Goal: Check status: Check status

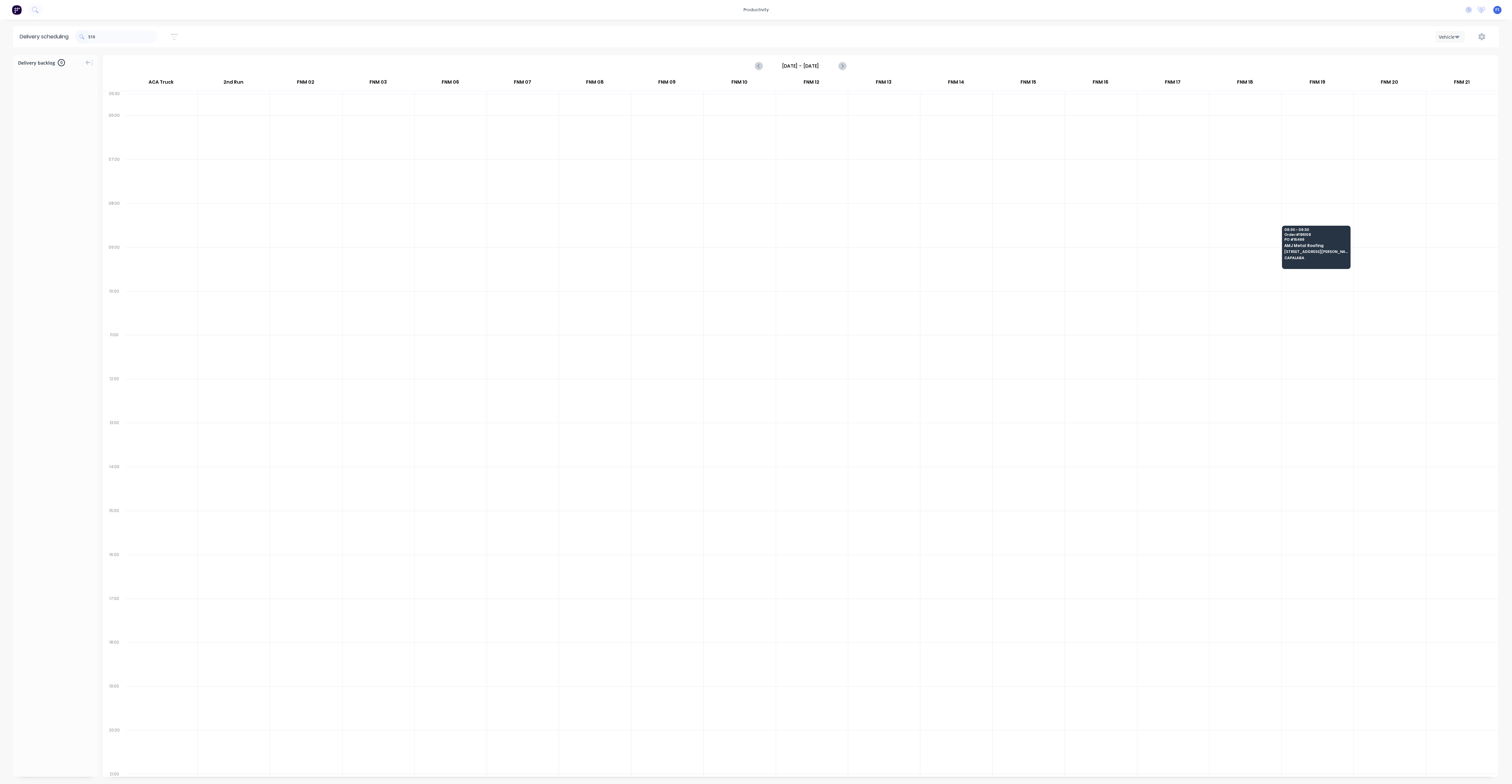
scroll to position [0, 1]
type input "5"
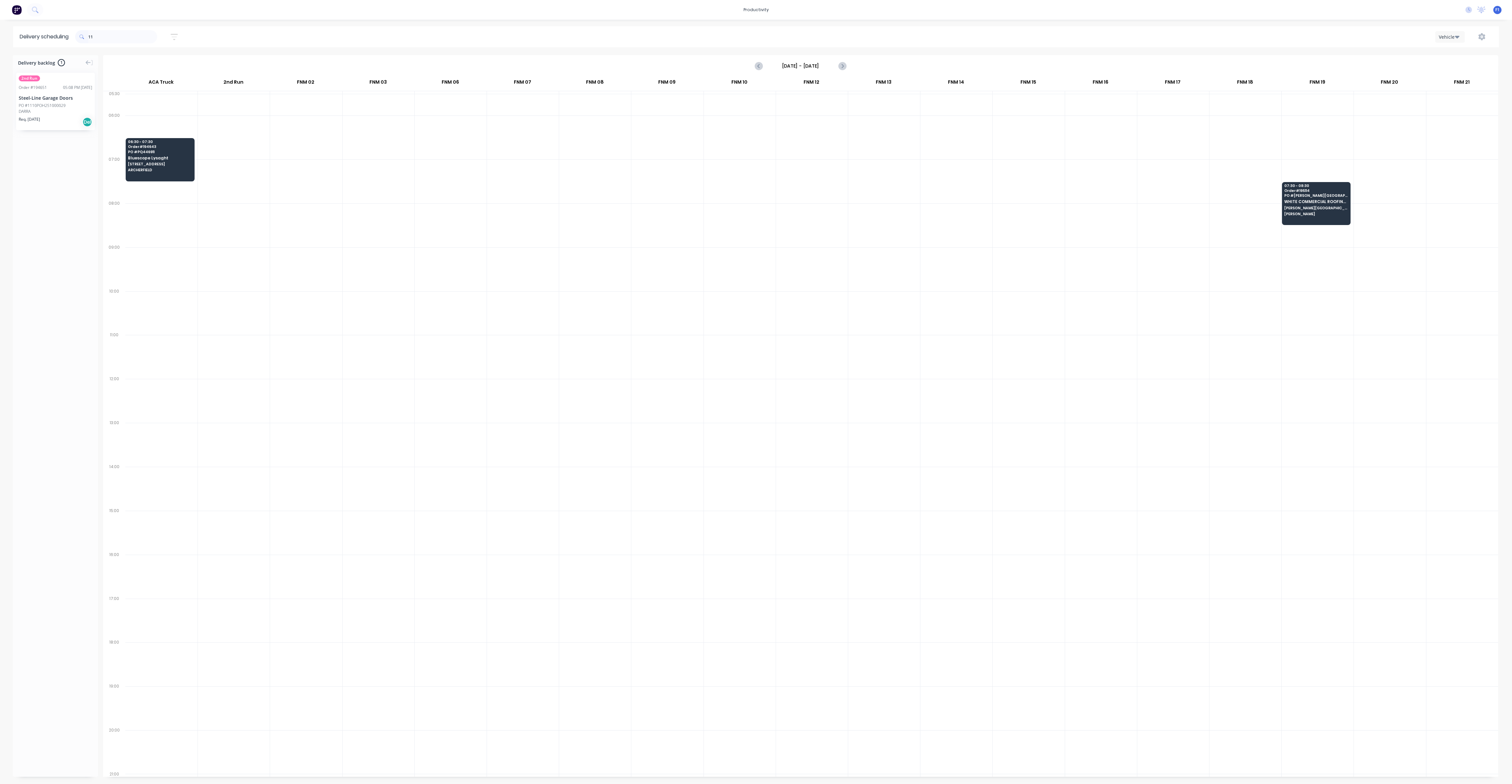
type input "1"
type input "9"
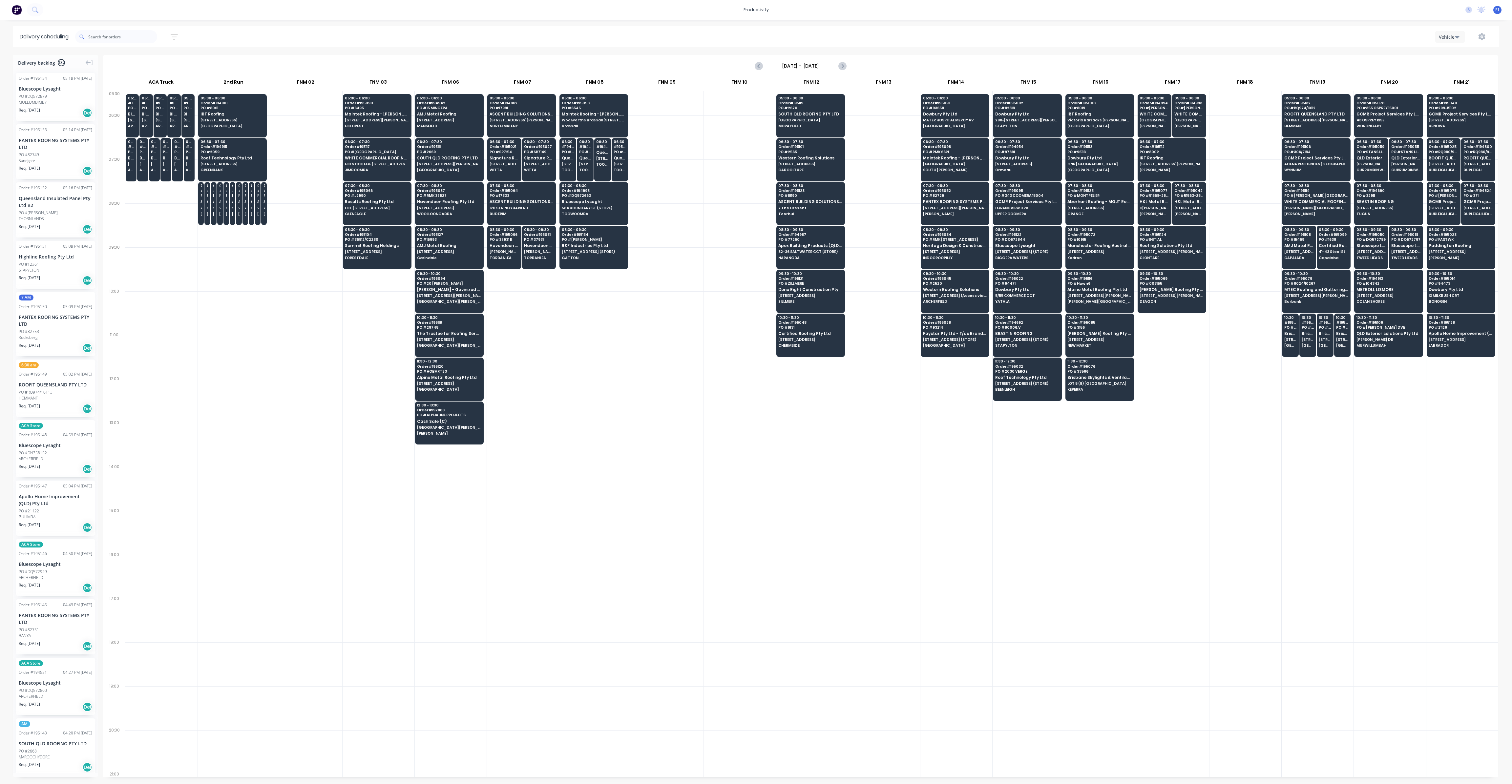
click at [636, 535] on div at bounding box center [667, 532] width 72 height 44
click at [381, 126] on span "HILLCREST" at bounding box center [377, 126] width 63 height 4
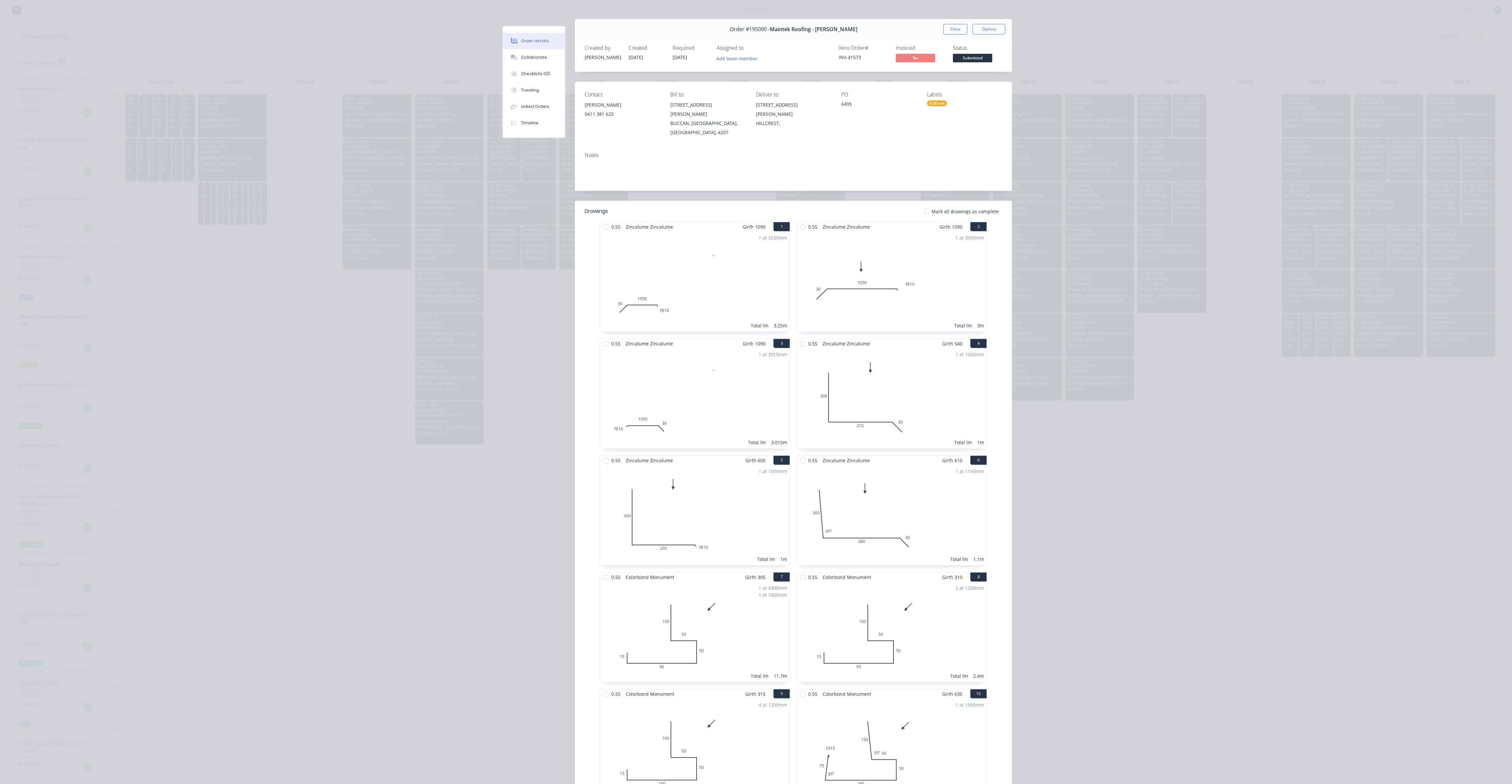
scroll to position [0, 0]
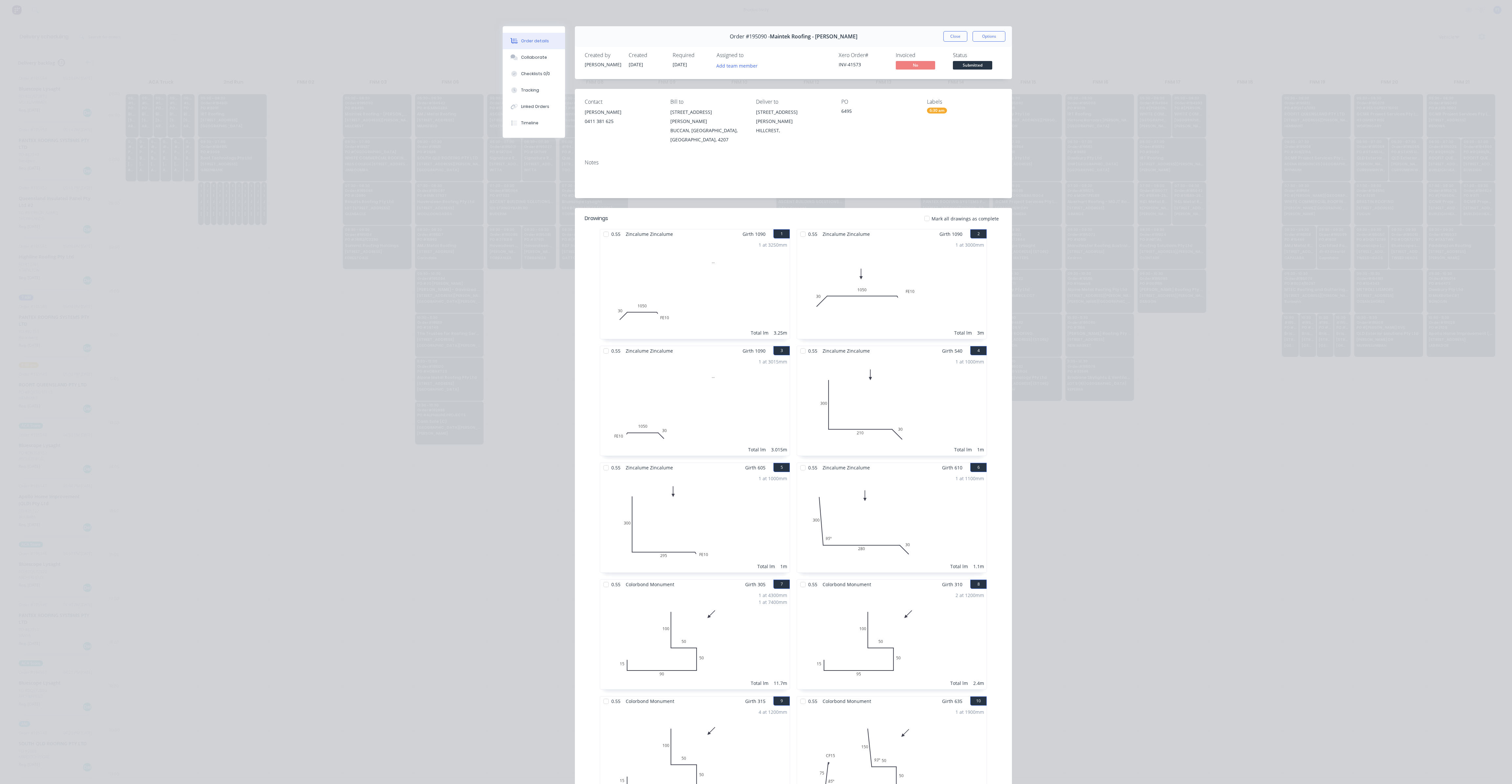
drag, startPoint x: 949, startPoint y: 36, endPoint x: 749, endPoint y: 117, distance: 215.8
click at [949, 36] on button "Close" at bounding box center [955, 36] width 24 height 11
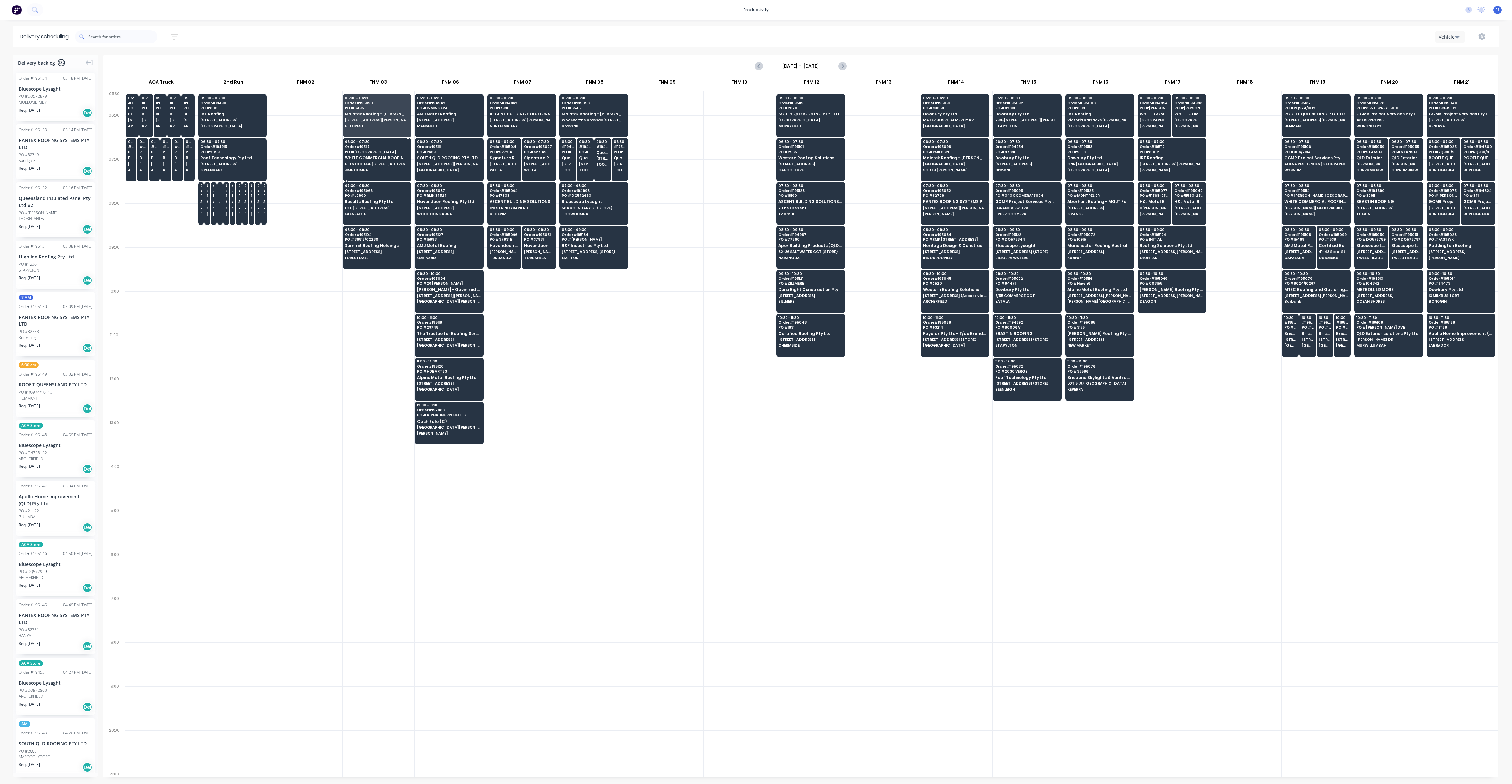
click at [373, 166] on div "06:30 - 07:30 Order # 195117 [GEOGRAPHIC_DATA] WHITE COMMERCIAL ROOFING PTY LTD…" at bounding box center [377, 156] width 68 height 37
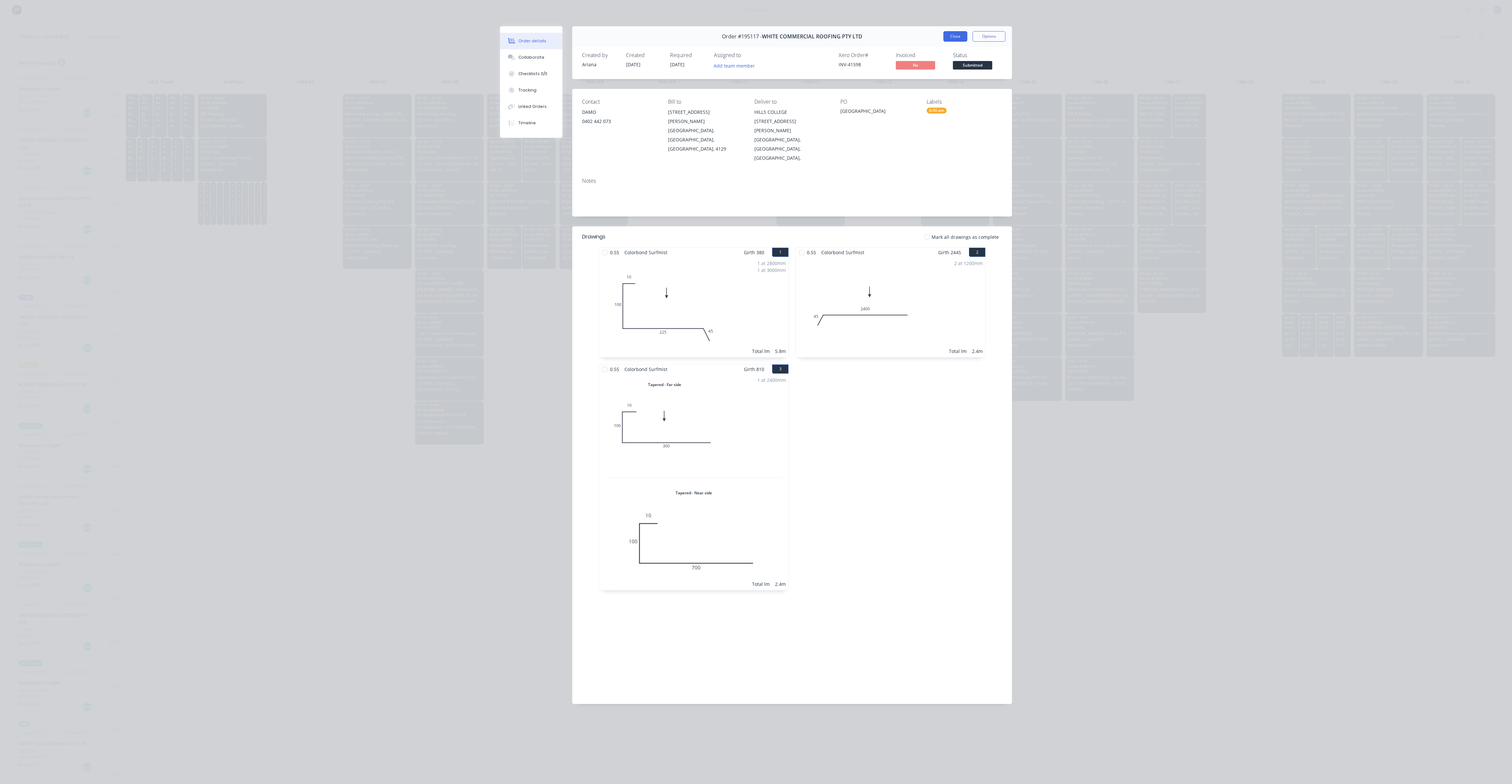
click at [960, 33] on button "Close" at bounding box center [955, 36] width 24 height 11
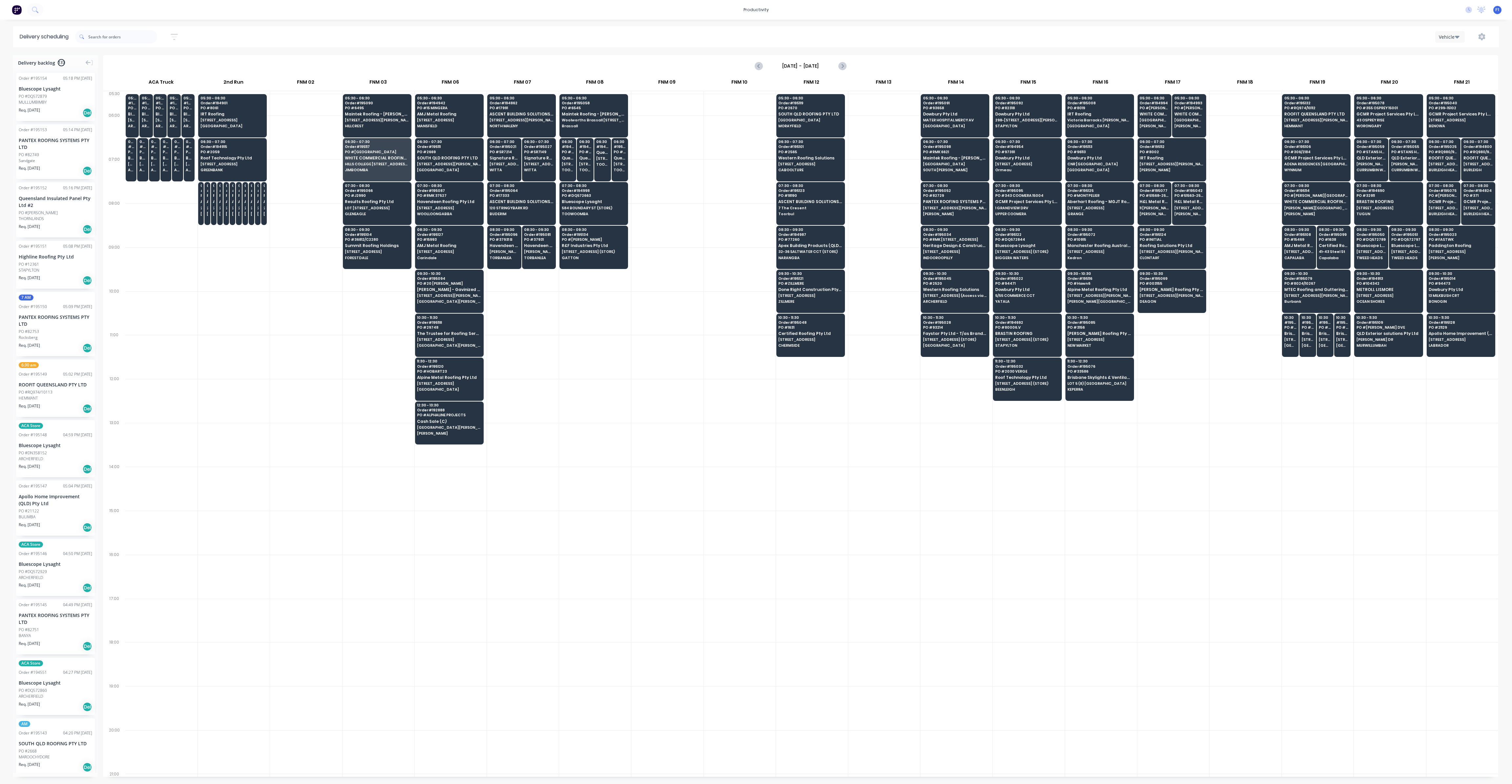
click at [713, 337] on div at bounding box center [740, 357] width 72 height 44
